Goal: Information Seeking & Learning: Compare options

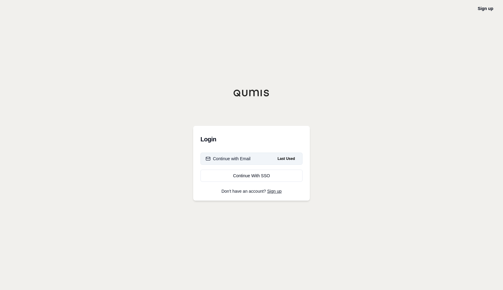
click at [242, 158] on div "Continue with Email" at bounding box center [228, 158] width 45 height 6
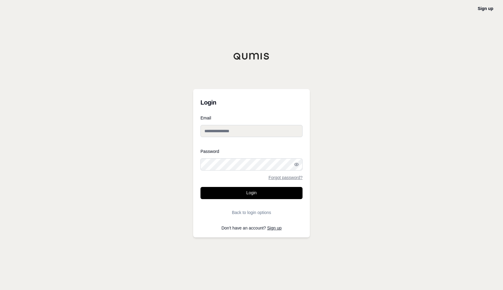
click at [215, 130] on input "Email" at bounding box center [251, 131] width 102 height 12
type input "**********"
click at [200, 187] on button "Login" at bounding box center [251, 193] width 102 height 12
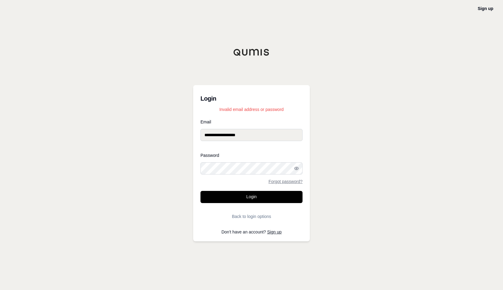
click at [200, 191] on button "Login" at bounding box center [251, 197] width 102 height 12
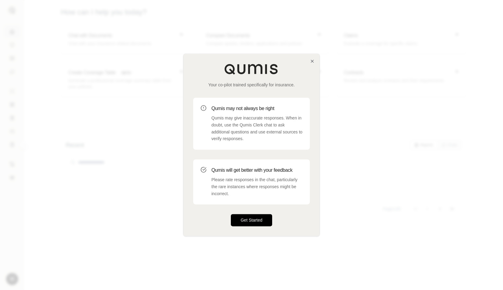
click at [261, 223] on button "Get Started" at bounding box center [251, 220] width 41 height 12
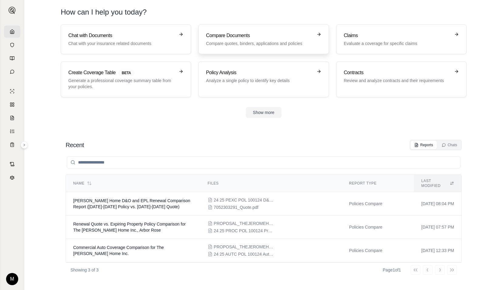
click at [223, 41] on p "Compare quotes, binders, applications and policies" at bounding box center [259, 43] width 107 height 6
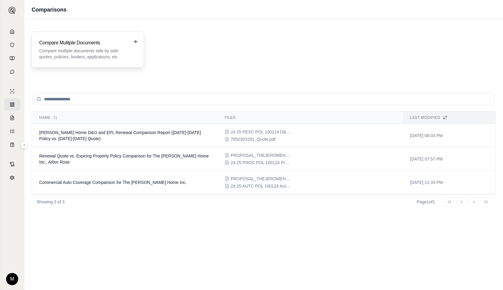
click at [94, 43] on h3 "Compare Mulitple Documents" at bounding box center [83, 42] width 89 height 7
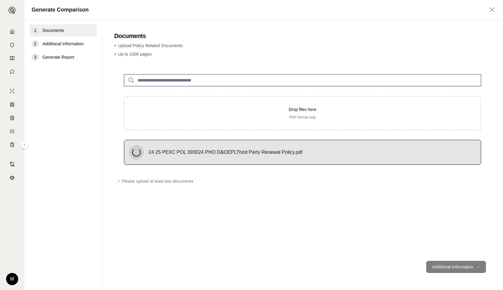
click at [201, 82] on input "search" at bounding box center [302, 80] width 357 height 12
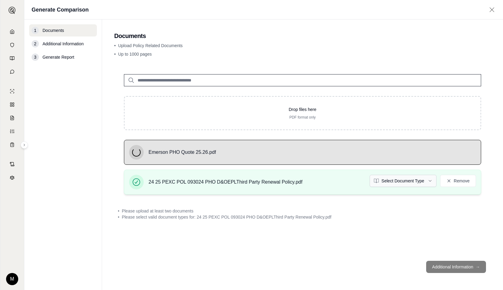
click at [416, 183] on html "M Generate Comparison 1 Documents 2 Additional Information 3 Generate Report Do…" at bounding box center [251, 145] width 503 height 290
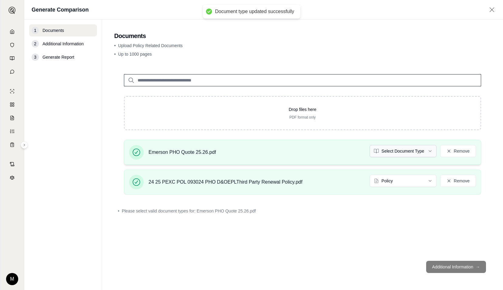
click at [394, 152] on html "Document type updated successfully M Generate Comparison 1 Documents 2 Addition…" at bounding box center [251, 145] width 503 height 290
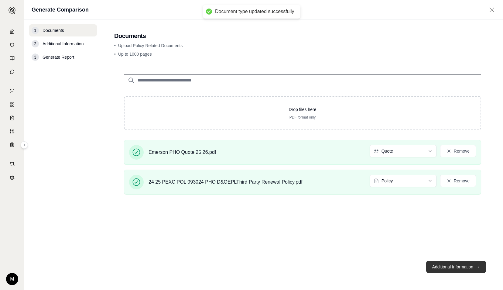
click at [443, 268] on button "Additional Information →" at bounding box center [456, 267] width 60 height 12
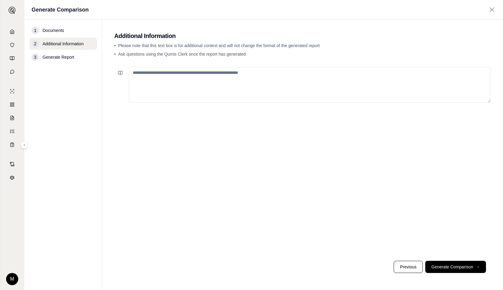
click at [218, 85] on textarea at bounding box center [310, 85] width 362 height 36
type textarea "**********"
click at [454, 267] on button "Generate Comparison →" at bounding box center [455, 267] width 61 height 12
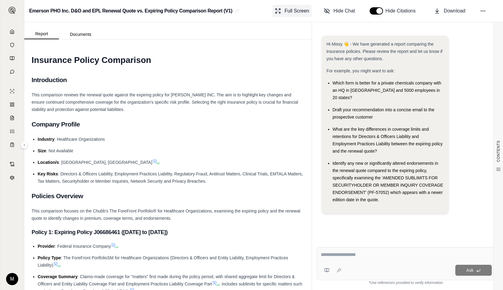
click at [293, 16] on button "Full Screen" at bounding box center [291, 11] width 39 height 12
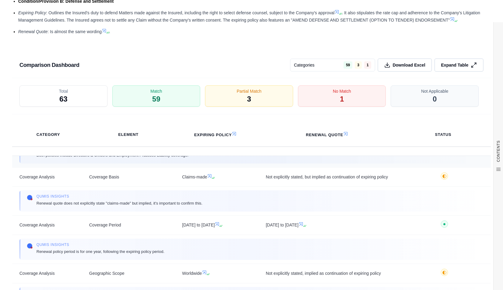
scroll to position [83, 0]
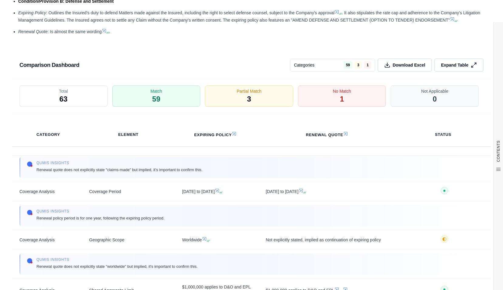
click at [284, 205] on div "Qumis INSIGHTS Renewal policy period is for one year, following the expiring po…" at bounding box center [251, 215] width 464 height 21
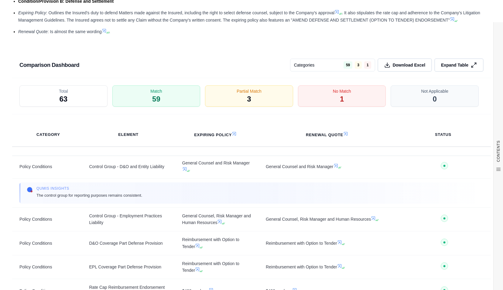
scroll to position [2349, 0]
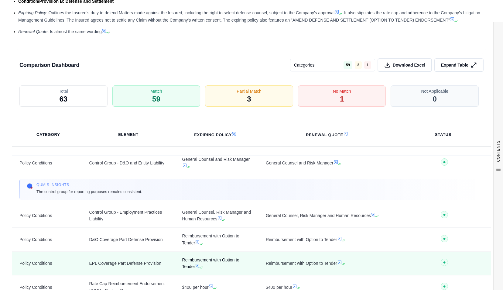
click at [247, 259] on td "Reimbursement with Option to Tender" at bounding box center [217, 263] width 84 height 24
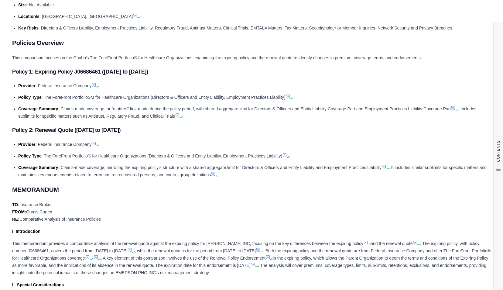
scroll to position [0, 0]
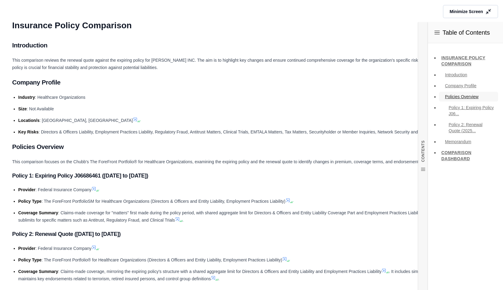
click at [455, 96] on link "Policies Overview" at bounding box center [468, 97] width 59 height 10
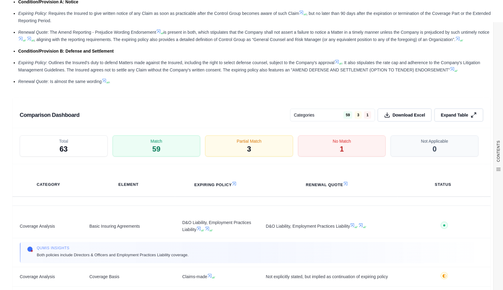
scroll to position [937, 0]
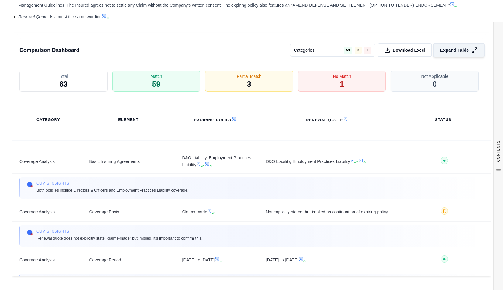
click at [440, 48] on span "Expand Table" at bounding box center [454, 50] width 29 height 6
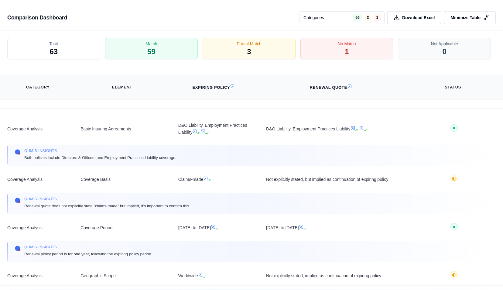
scroll to position [679, 0]
click at [350, 43] on span "No Match" at bounding box center [346, 43] width 19 height 6
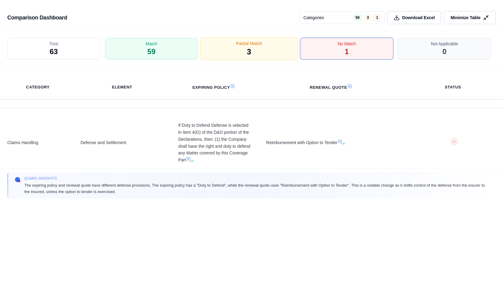
click at [256, 50] on div "Partial Match 3" at bounding box center [248, 49] width 97 height 22
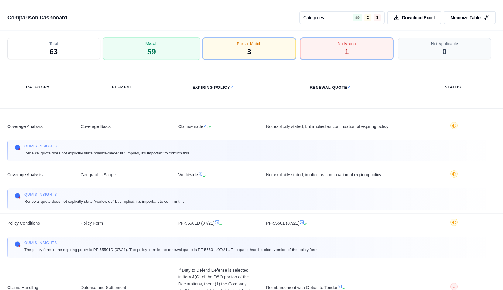
click at [170, 58] on div "Match 59" at bounding box center [151, 49] width 97 height 22
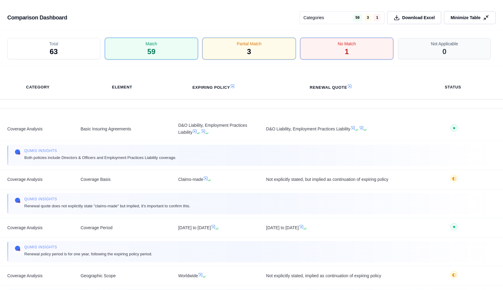
click at [60, 59] on div "Total 63 Match 59 Partial Match 3 No Match 1 Not Applicable 0" at bounding box center [251, 49] width 503 height 36
click at [58, 55] on div "Total 63" at bounding box center [53, 48] width 93 height 21
click at [449, 48] on div "Not Applicable 0" at bounding box center [444, 49] width 97 height 22
